Goal: Task Accomplishment & Management: Use online tool/utility

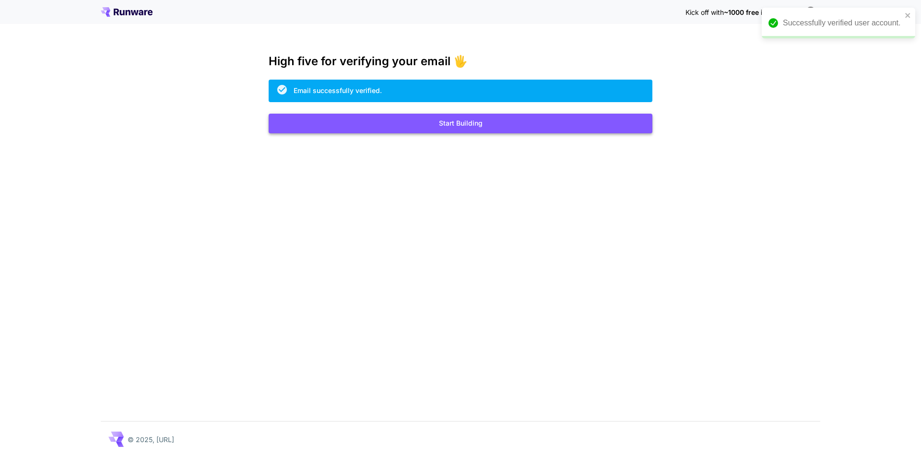
click at [462, 122] on button "Start Building" at bounding box center [461, 124] width 384 height 20
click at [462, 122] on html "Successfully verified user account. Kick off with ~1000 free images! 🎈 High fiv…" at bounding box center [460, 228] width 921 height 457
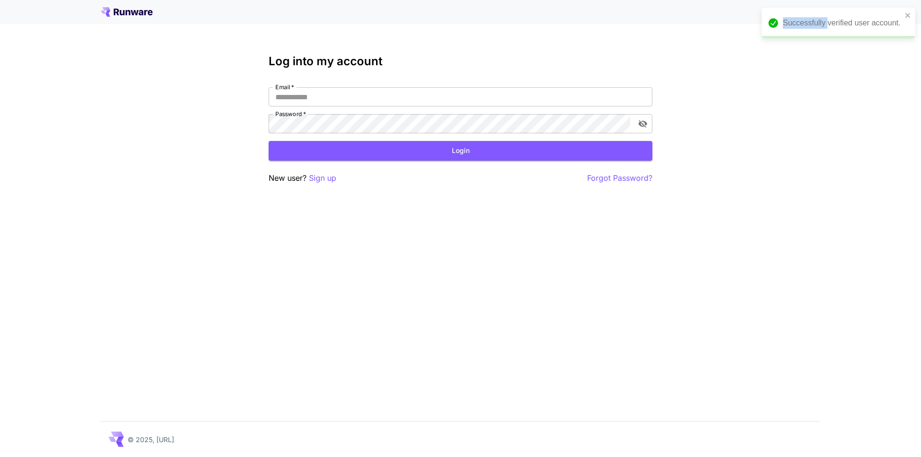
type input "**********"
click at [368, 154] on button "Login" at bounding box center [461, 151] width 384 height 20
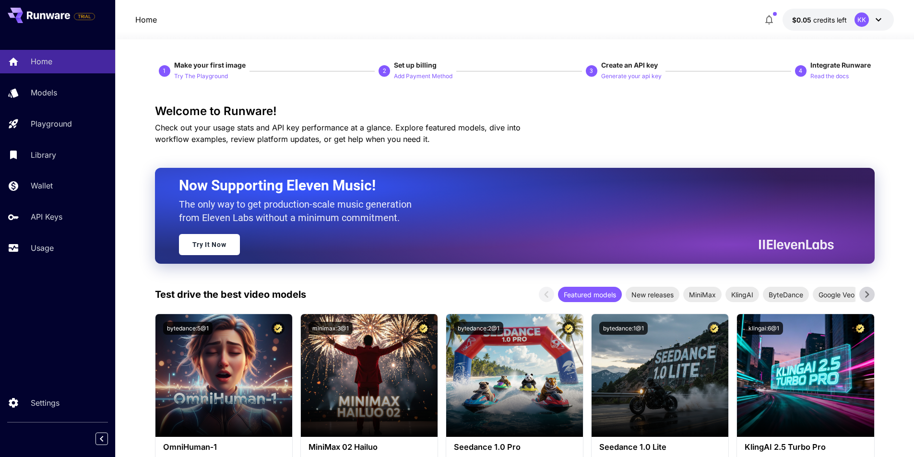
click at [876, 20] on icon at bounding box center [878, 20] width 12 height 12
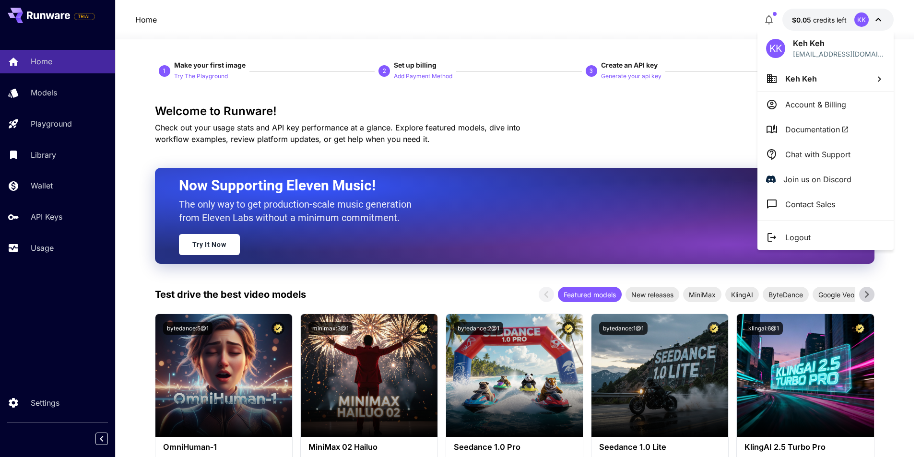
click at [207, 243] on div at bounding box center [460, 228] width 921 height 457
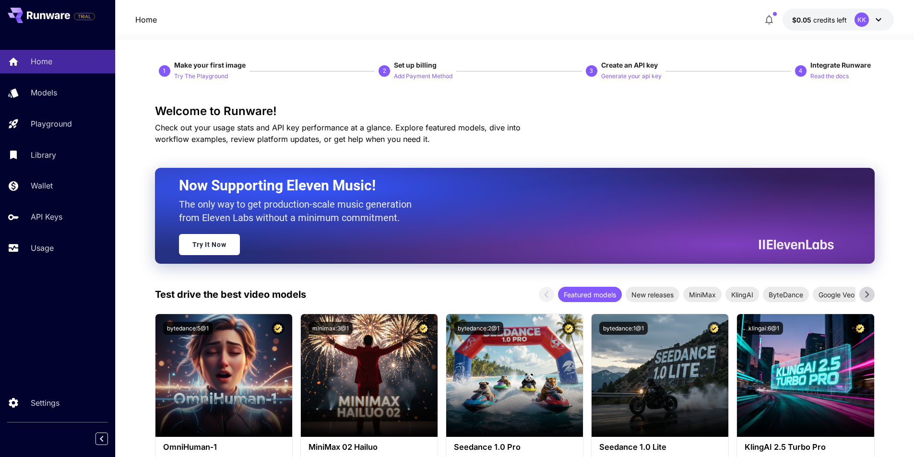
click at [207, 243] on link "Try It Now" at bounding box center [209, 244] width 61 height 21
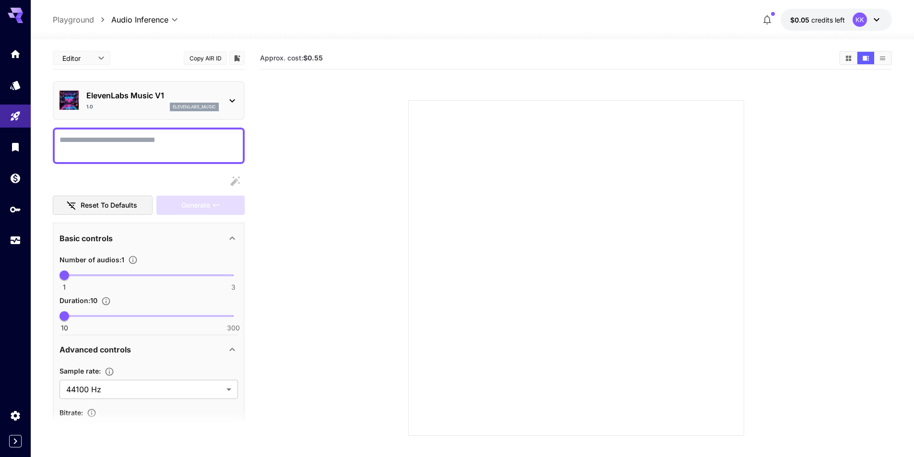
click at [161, 149] on textarea "Display cost in response" at bounding box center [148, 145] width 178 height 23
click at [230, 103] on icon at bounding box center [232, 101] width 12 height 12
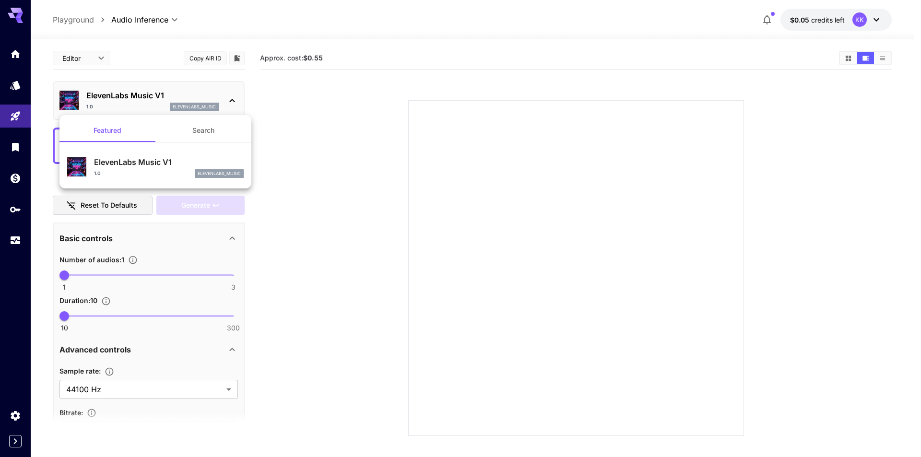
click at [352, 211] on div at bounding box center [460, 228] width 921 height 457
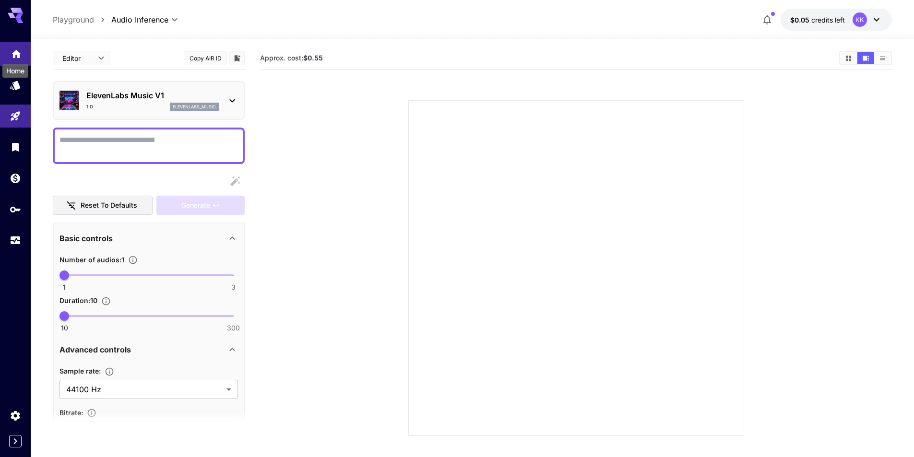
click at [14, 46] on icon "Home" at bounding box center [17, 52] width 12 height 12
